Goal: Transaction & Acquisition: Purchase product/service

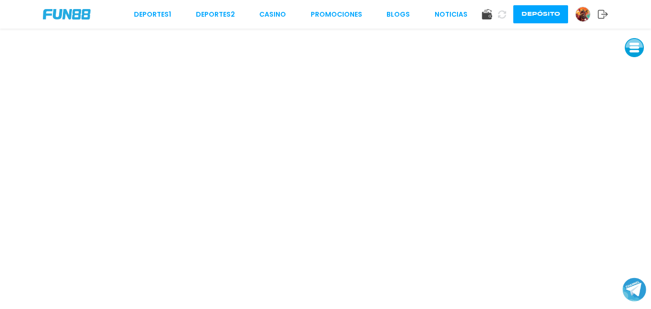
click at [543, 13] on button "Depósito" at bounding box center [540, 14] width 55 height 18
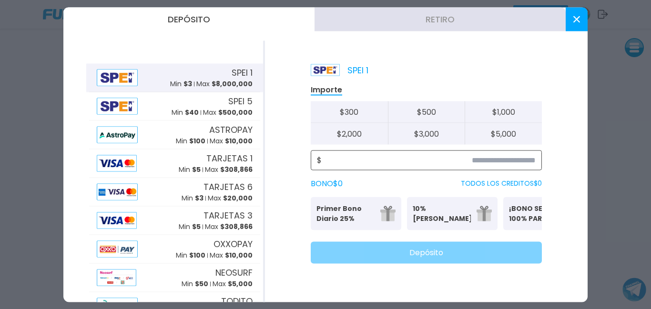
click at [511, 161] on input at bounding box center [429, 159] width 214 height 11
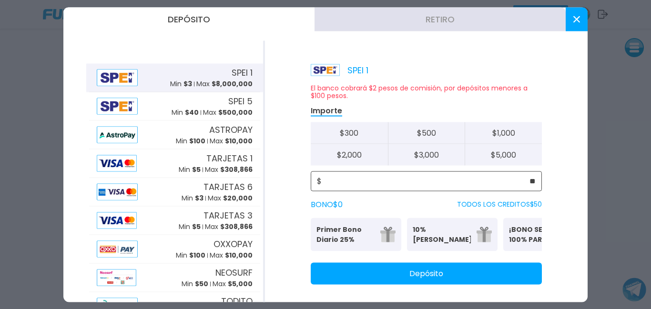
type input "**"
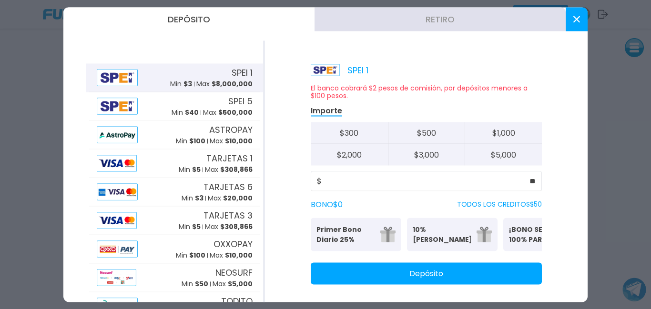
click at [408, 279] on button "Depósito" at bounding box center [426, 273] width 231 height 22
click at [577, 20] on use at bounding box center [576, 19] width 7 height 7
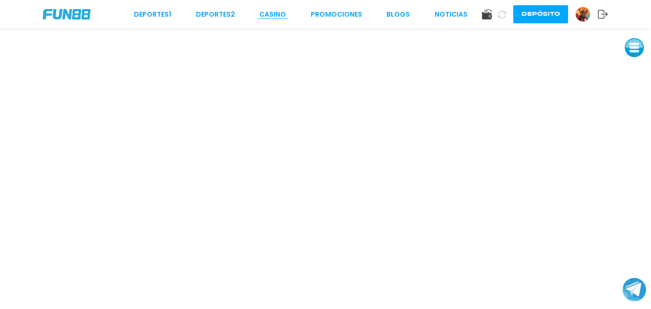
click at [269, 14] on link "CASINO" at bounding box center [272, 15] width 27 height 10
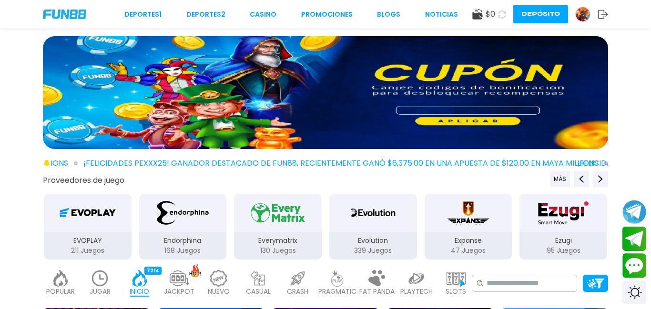
click at [502, 15] on icon at bounding box center [502, 14] width 8 height 8
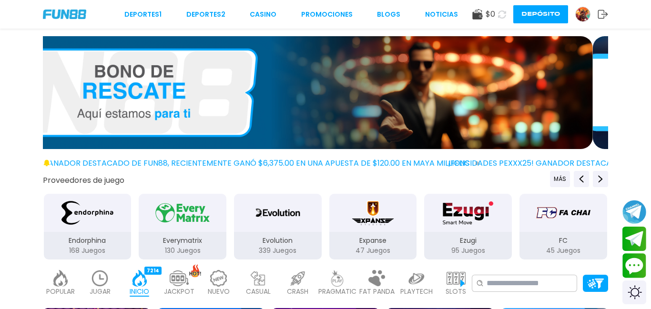
click at [502, 15] on icon at bounding box center [502, 14] width 8 height 8
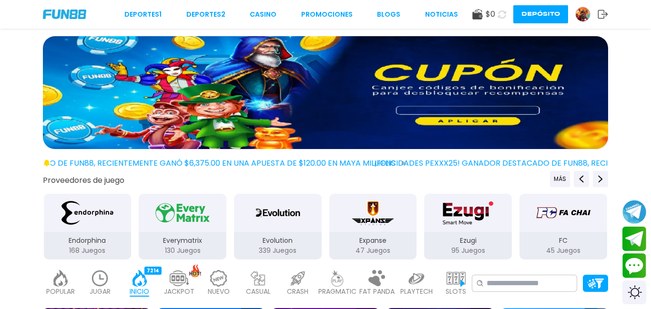
click at [502, 16] on icon at bounding box center [502, 14] width 8 height 8
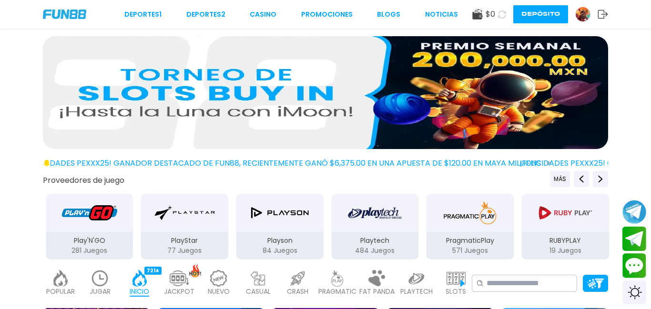
click at [502, 16] on icon at bounding box center [502, 14] width 8 height 8
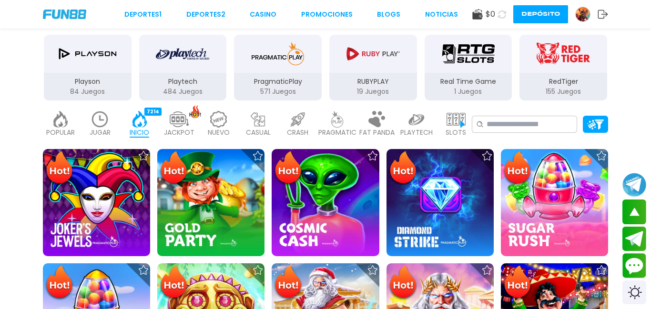
scroll to position [24, 0]
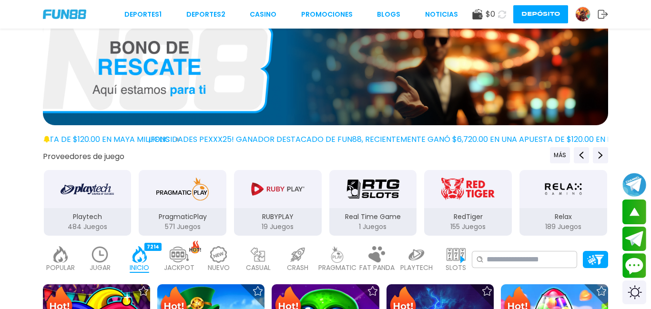
click at [501, 16] on icon at bounding box center [502, 14] width 8 height 8
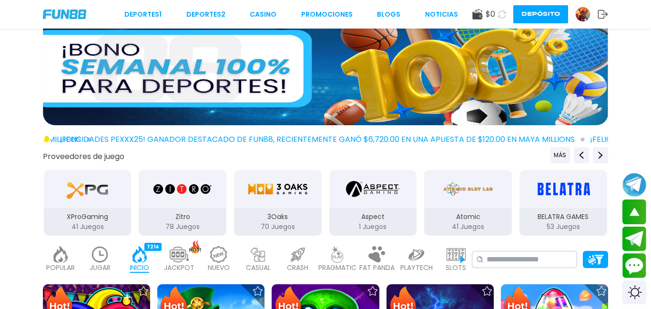
click at [501, 16] on icon at bounding box center [502, 14] width 8 height 8
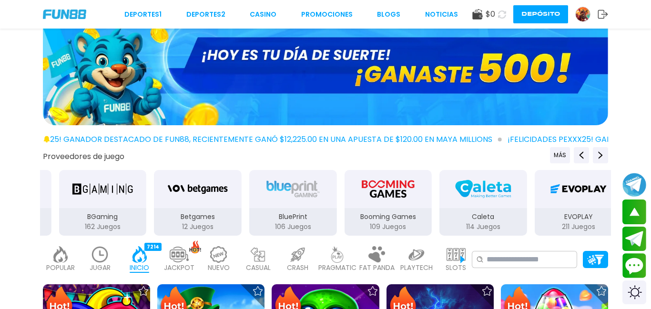
click at [501, 16] on icon at bounding box center [502, 14] width 8 height 8
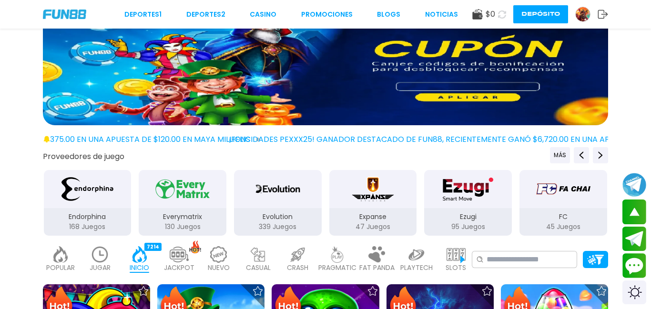
click at [501, 16] on icon at bounding box center [502, 14] width 8 height 8
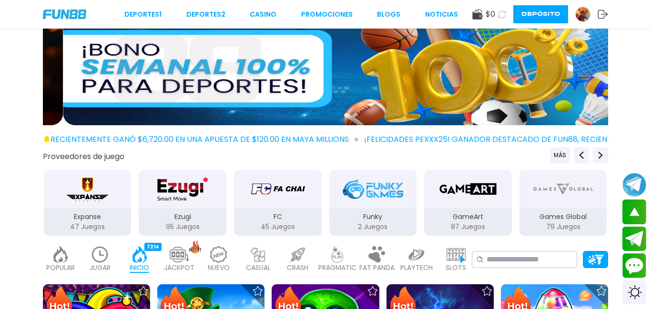
click at [501, 16] on icon at bounding box center [502, 14] width 8 height 8
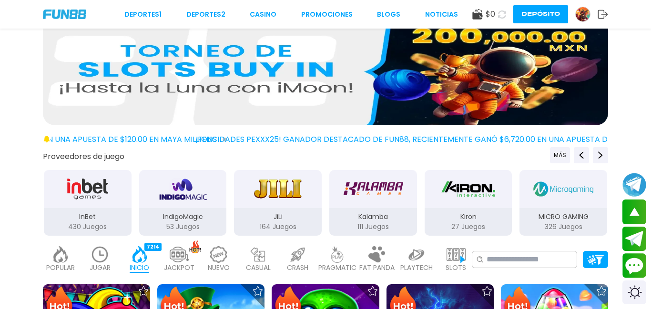
click at [499, 12] on use at bounding box center [502, 14] width 8 height 8
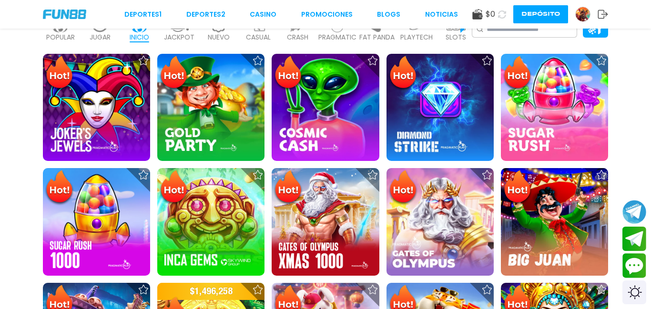
scroll to position [263, 0]
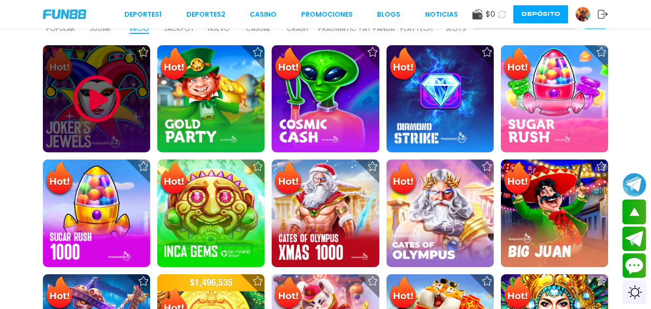
click at [94, 99] on img at bounding box center [96, 98] width 57 height 57
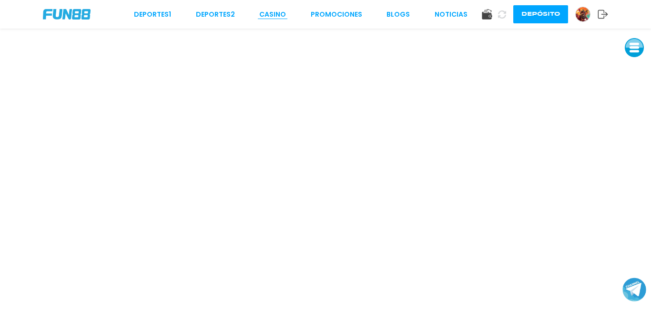
click at [276, 10] on link "CASINO" at bounding box center [272, 15] width 27 height 10
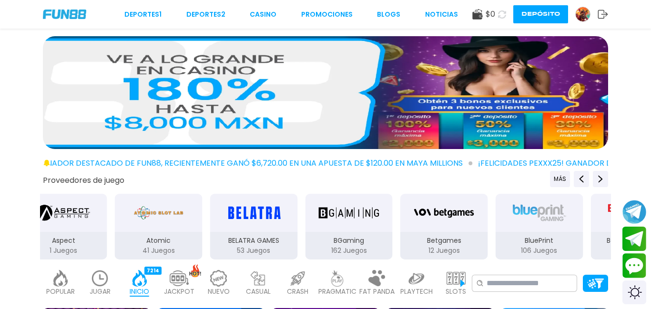
click at [502, 15] on icon at bounding box center [502, 14] width 8 height 8
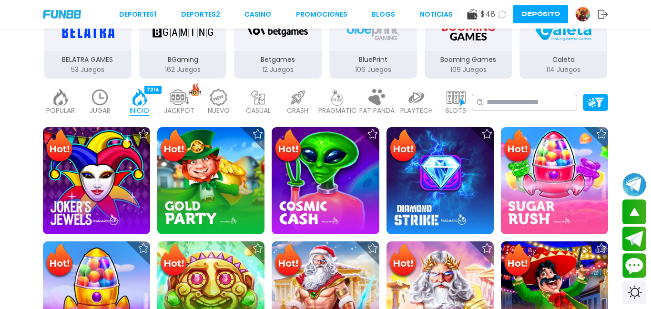
scroll to position [203, 0]
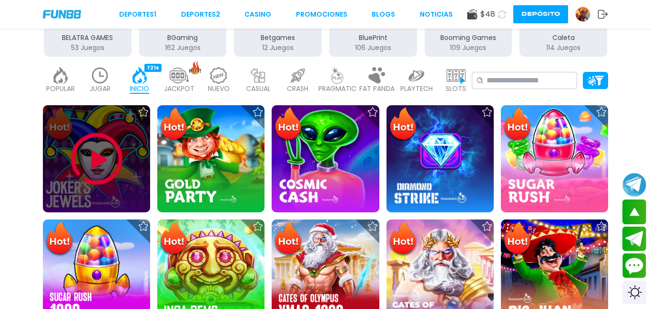
click at [92, 151] on img at bounding box center [96, 159] width 57 height 57
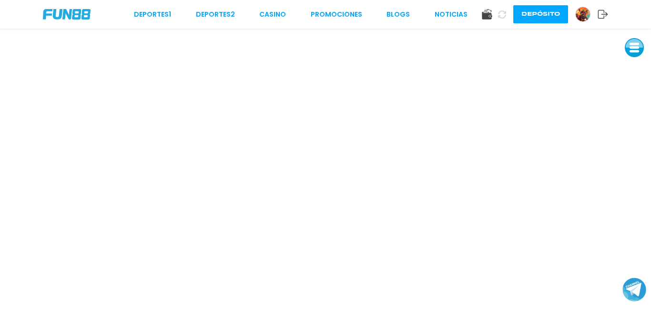
click at [535, 10] on button "Depósito" at bounding box center [540, 14] width 55 height 18
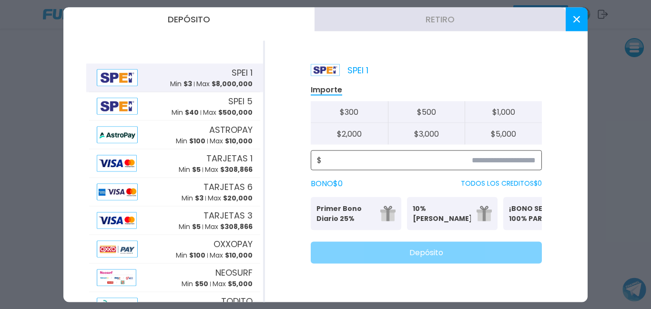
click at [496, 162] on input at bounding box center [429, 159] width 214 height 11
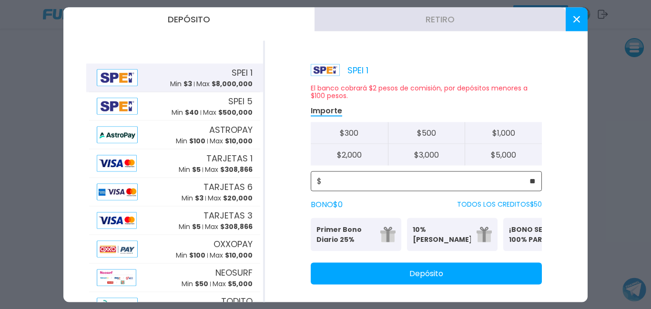
type input "**"
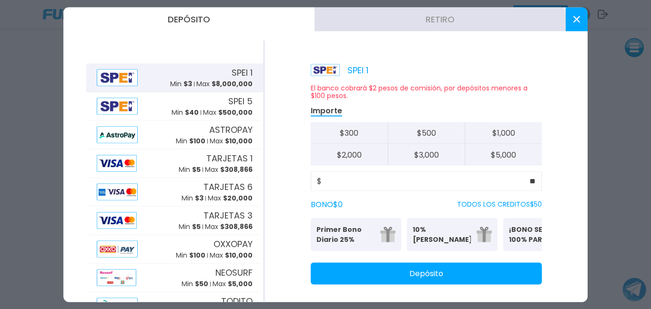
click at [406, 284] on button "Depósito" at bounding box center [426, 273] width 231 height 22
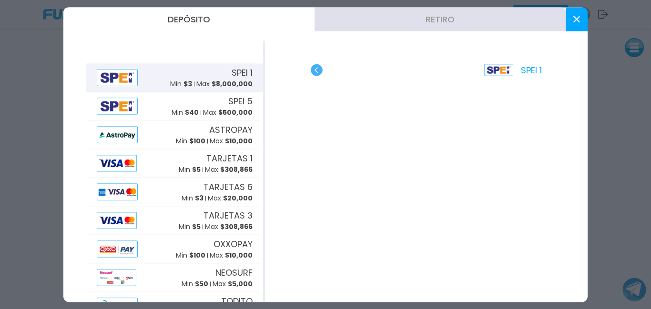
click at [577, 20] on use at bounding box center [576, 19] width 7 height 7
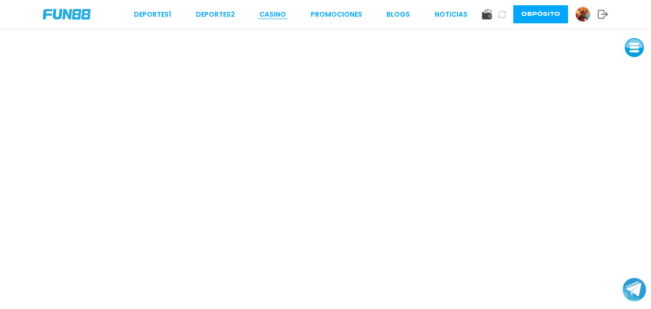
click at [268, 16] on link "CASINO" at bounding box center [272, 15] width 27 height 10
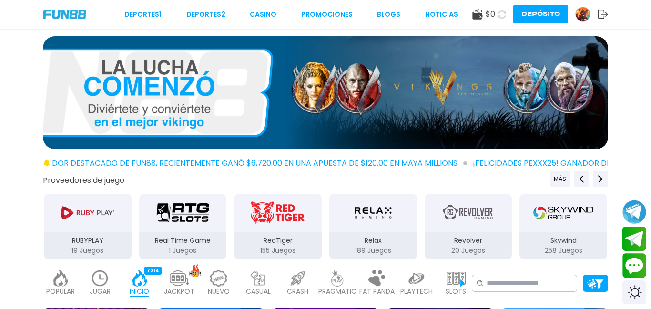
click at [501, 19] on button at bounding box center [502, 15] width 14 height 14
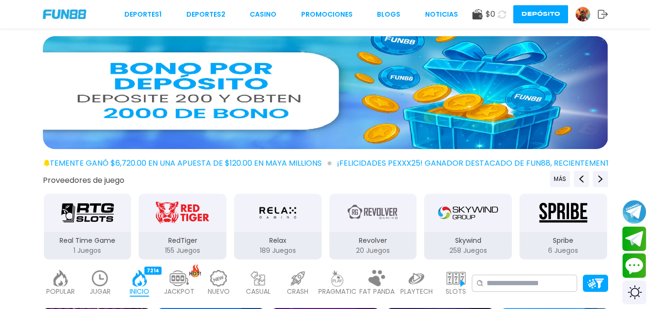
click at [501, 19] on button at bounding box center [502, 15] width 14 height 14
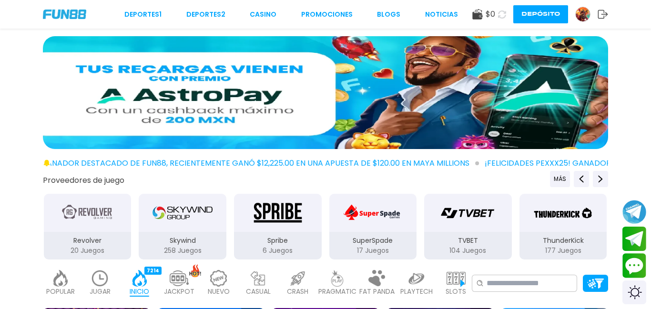
click at [502, 15] on icon at bounding box center [502, 14] width 8 height 8
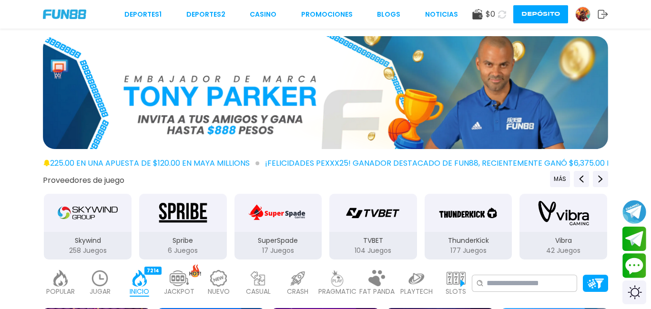
click at [502, 14] on icon at bounding box center [502, 14] width 8 height 8
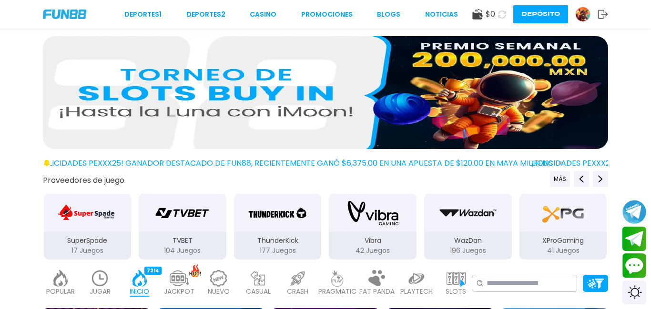
click at [499, 13] on icon at bounding box center [502, 14] width 8 height 8
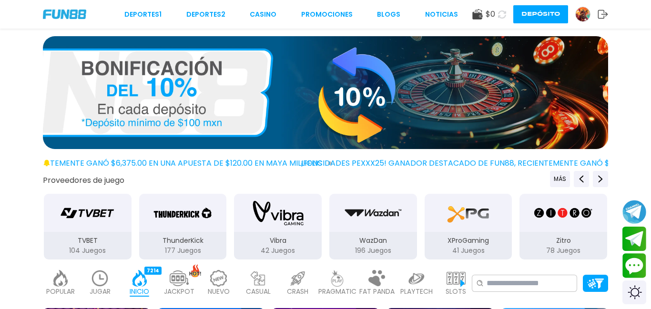
click at [503, 15] on icon at bounding box center [502, 14] width 8 height 8
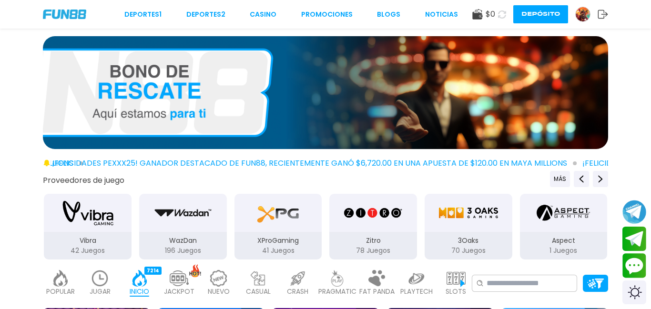
click at [500, 13] on icon at bounding box center [502, 14] width 8 height 8
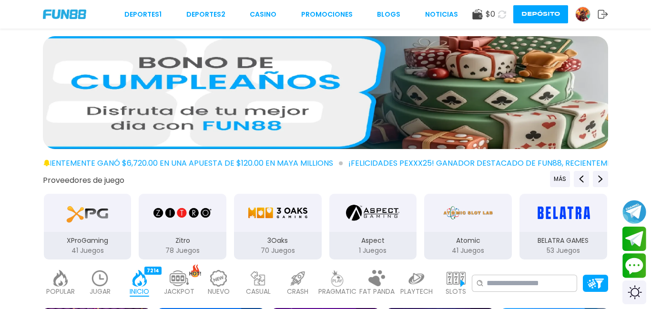
click at [501, 15] on icon at bounding box center [502, 14] width 8 height 8
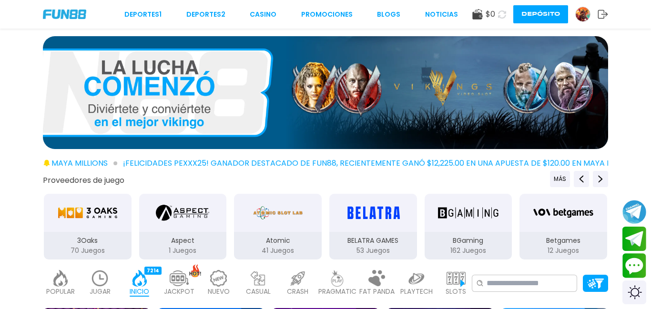
click at [500, 16] on icon at bounding box center [502, 14] width 8 height 8
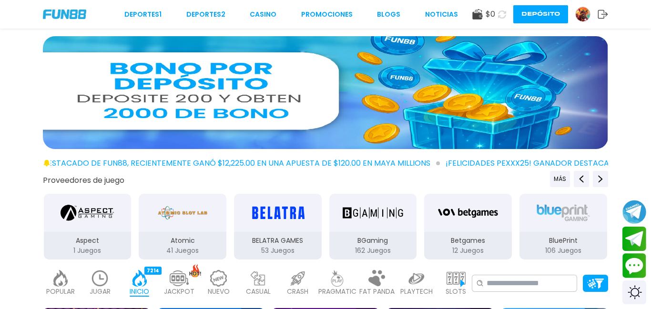
click at [500, 15] on icon at bounding box center [502, 14] width 8 height 8
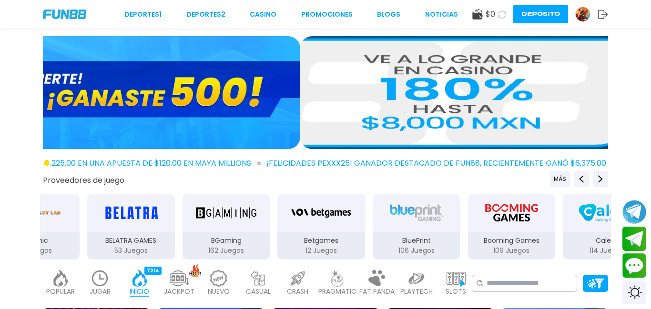
click at [500, 15] on icon at bounding box center [502, 14] width 8 height 8
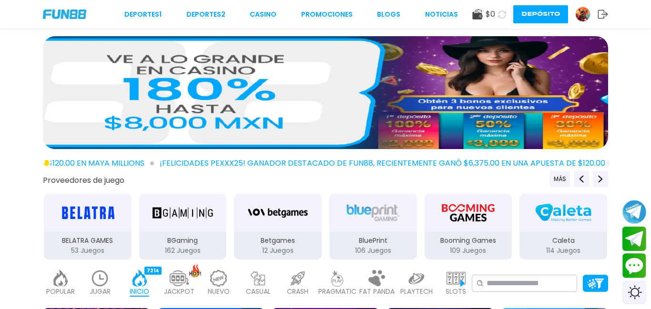
click at [501, 11] on icon at bounding box center [502, 14] width 8 height 8
